Goal: Check status

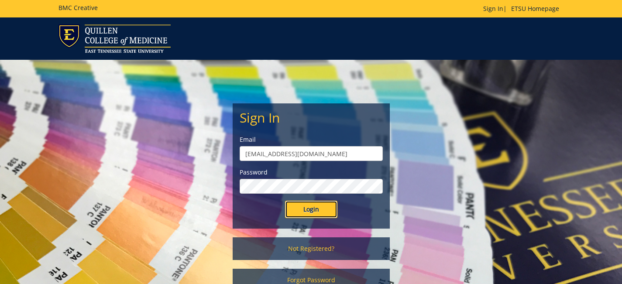
click at [308, 206] on input "Login" at bounding box center [311, 209] width 52 height 17
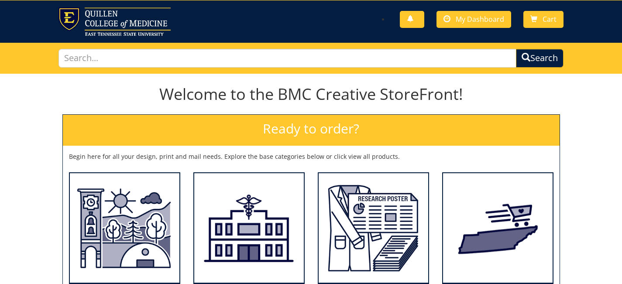
scroll to position [27, 0]
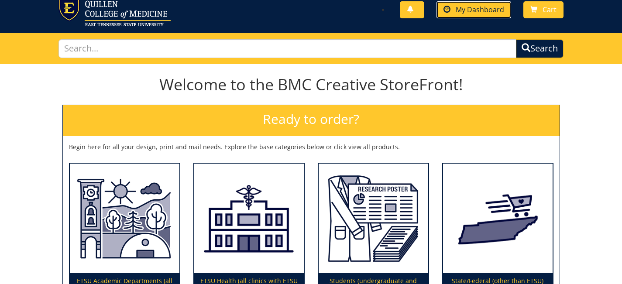
click at [445, 13] on span at bounding box center [447, 9] width 7 height 7
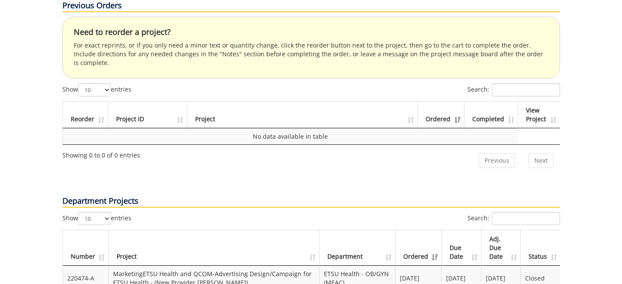
scroll to position [273, 0]
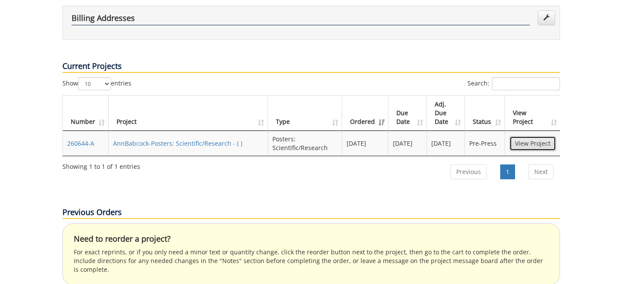
click at [535, 136] on link "View Project" at bounding box center [532, 143] width 47 height 15
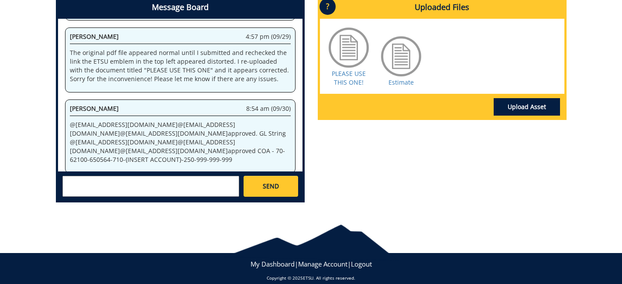
scroll to position [440, 0]
